Goal: Task Accomplishment & Management: Manage account settings

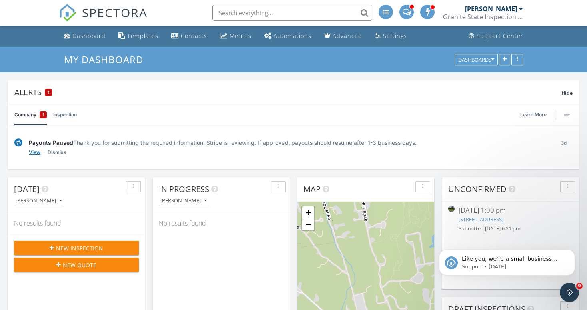
click at [33, 152] on link "View" at bounding box center [35, 152] width 12 height 8
click at [61, 154] on link "Dismiss" at bounding box center [57, 152] width 19 height 8
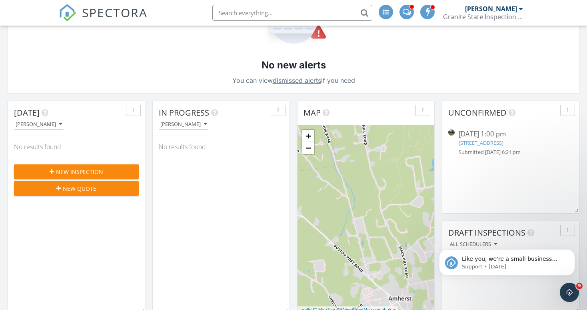
scroll to position [137, 0]
click at [503, 144] on link "7 Pleasant Pond Rd 2, Warner, NH 03278" at bounding box center [481, 142] width 45 height 7
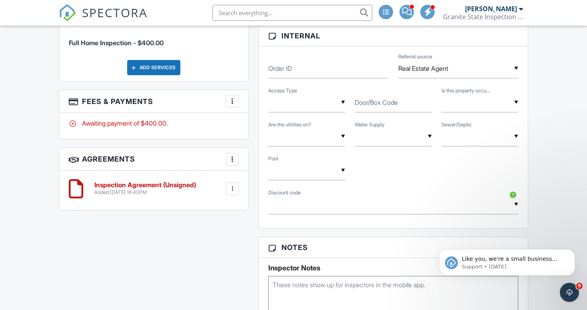
scroll to position [476, 0]
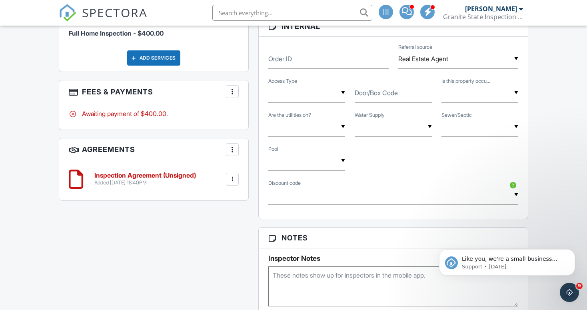
click at [231, 183] on div at bounding box center [232, 179] width 8 height 8
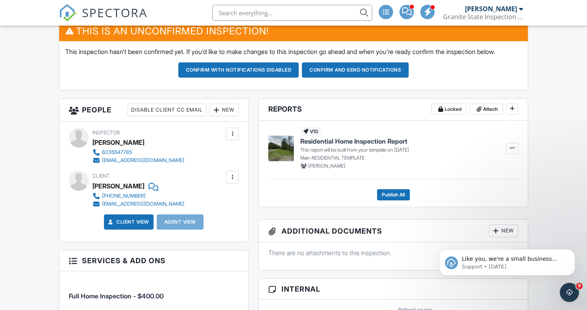
scroll to position [210, 0]
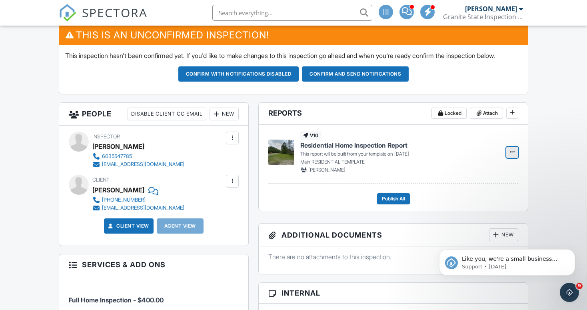
click at [512, 155] on icon at bounding box center [512, 152] width 5 height 6
click at [459, 150] on h4 "Residential Home Inspection Report" at bounding box center [398, 145] width 196 height 9
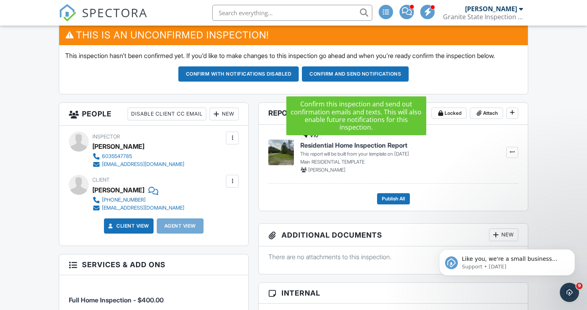
click at [349, 82] on button "Confirm and send notifications" at bounding box center [355, 73] width 107 height 15
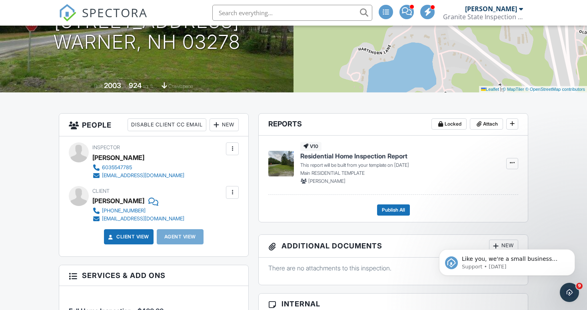
scroll to position [136, 0]
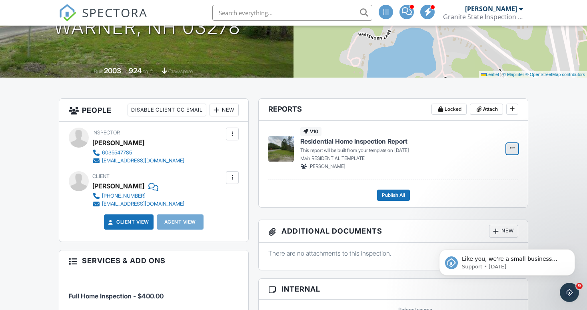
click at [512, 149] on icon at bounding box center [512, 148] width 5 height 6
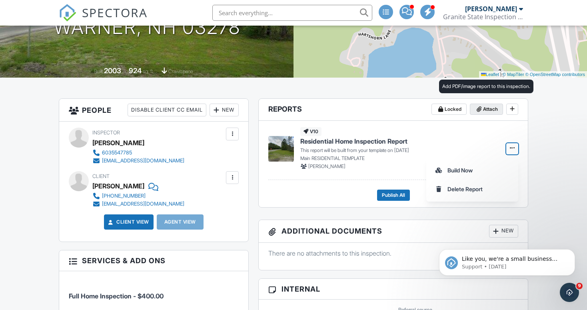
click at [491, 110] on span "Attach" at bounding box center [490, 109] width 15 height 8
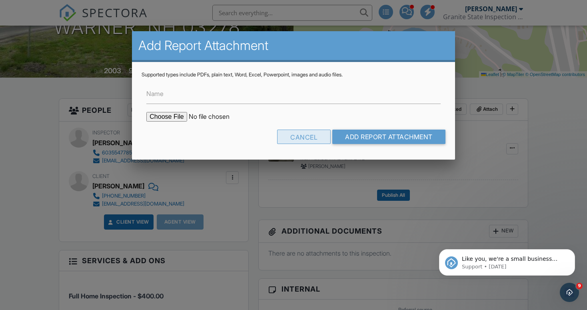
click at [299, 135] on div "Cancel" at bounding box center [304, 137] width 54 height 14
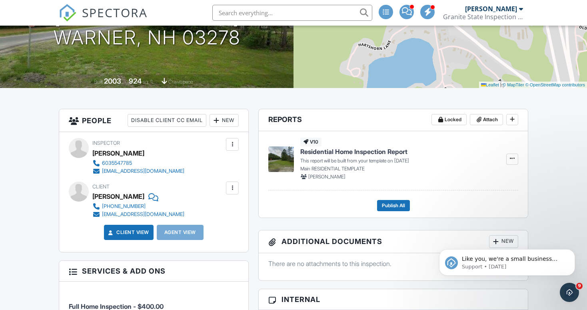
scroll to position [125, 0]
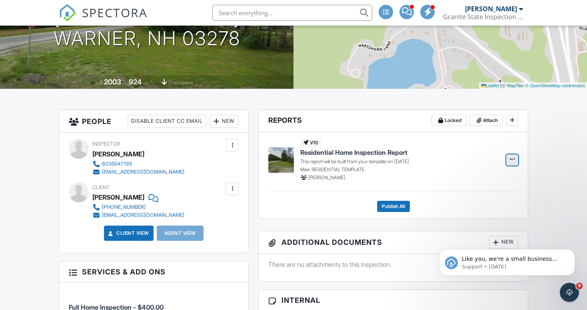
click at [511, 160] on icon at bounding box center [512, 159] width 5 height 6
click at [465, 180] on input "Build Now" at bounding box center [472, 181] width 82 height 18
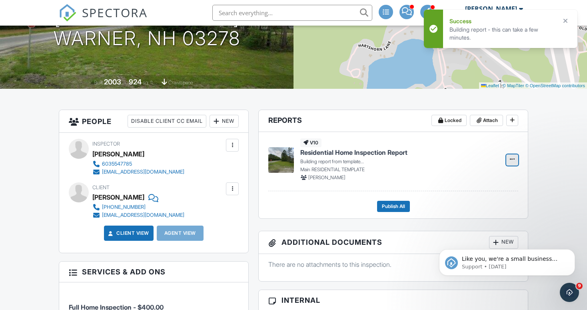
click at [512, 160] on icon at bounding box center [512, 159] width 5 height 6
click at [469, 181] on input "Delete Report" at bounding box center [472, 181] width 82 height 18
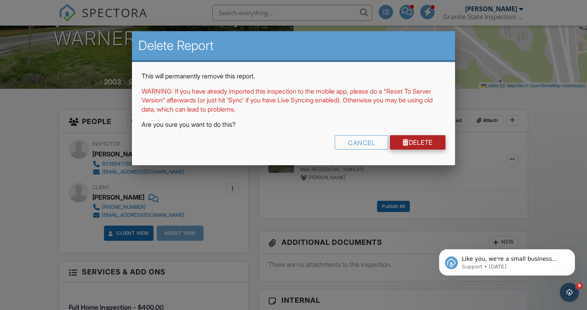
click at [415, 141] on link "Delete" at bounding box center [418, 142] width 56 height 14
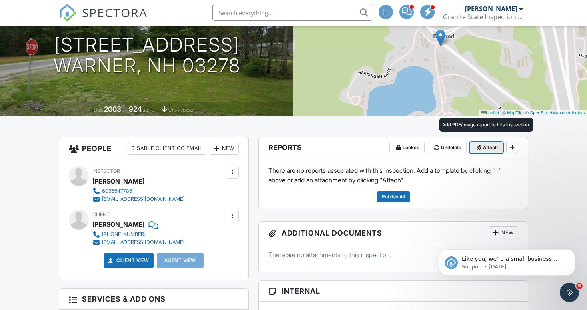
click at [490, 150] on span "Attach" at bounding box center [490, 148] width 15 height 8
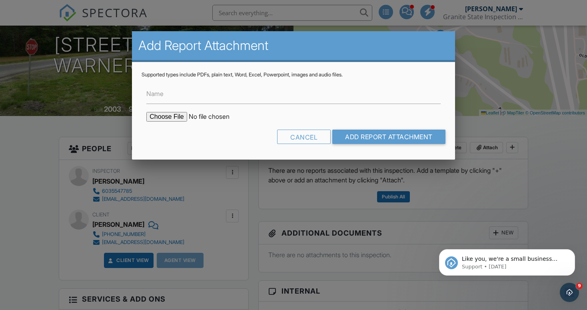
click at [173, 116] on input "file" at bounding box center [214, 117] width 136 height 10
click at [309, 137] on div "Cancel" at bounding box center [304, 137] width 54 height 14
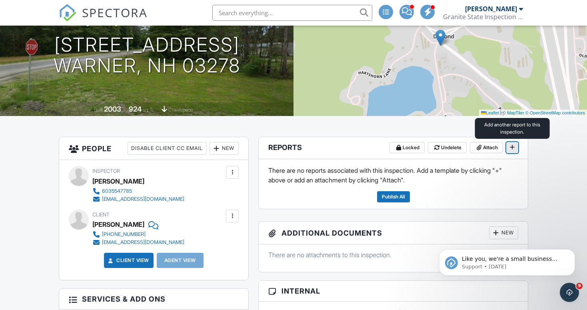
click at [512, 148] on icon at bounding box center [512, 147] width 5 height 6
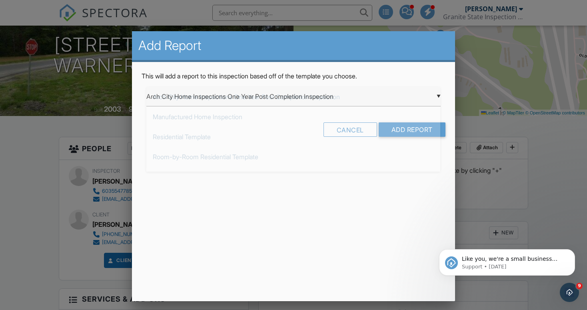
click at [440, 95] on div "▼ Arch City Home Inspections One Year Post Completion Inspection Arch City Home…" at bounding box center [293, 97] width 294 height 20
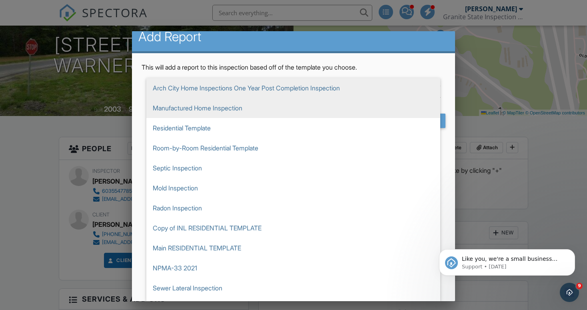
click at [237, 108] on span "Manufactured Home Inspection" at bounding box center [293, 108] width 294 height 20
type input "Manufactured Home Inspection"
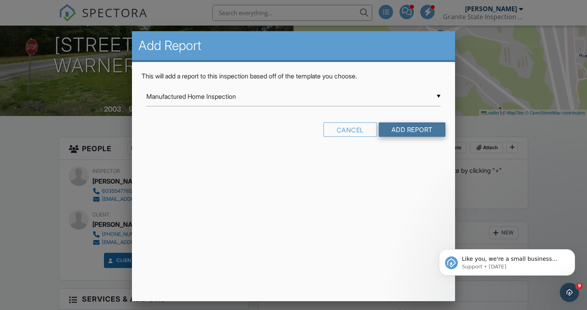
click at [403, 130] on input "Add Report" at bounding box center [412, 129] width 67 height 14
